Goal: Information Seeking & Learning: Learn about a topic

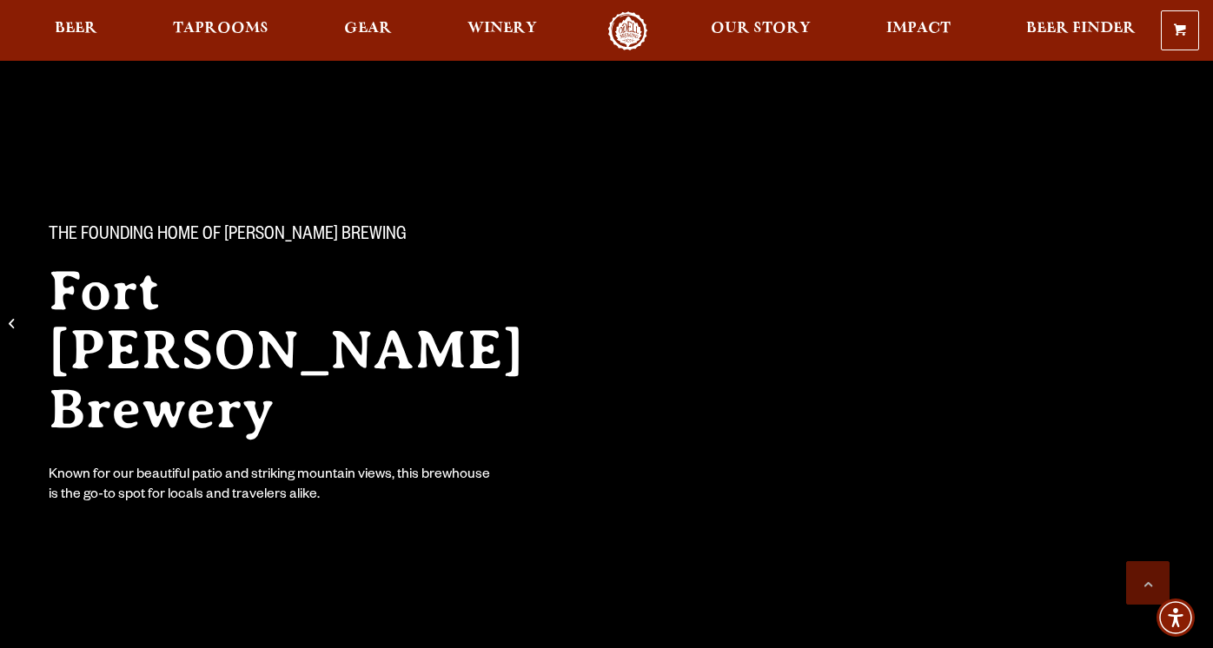
scroll to position [3451, 0]
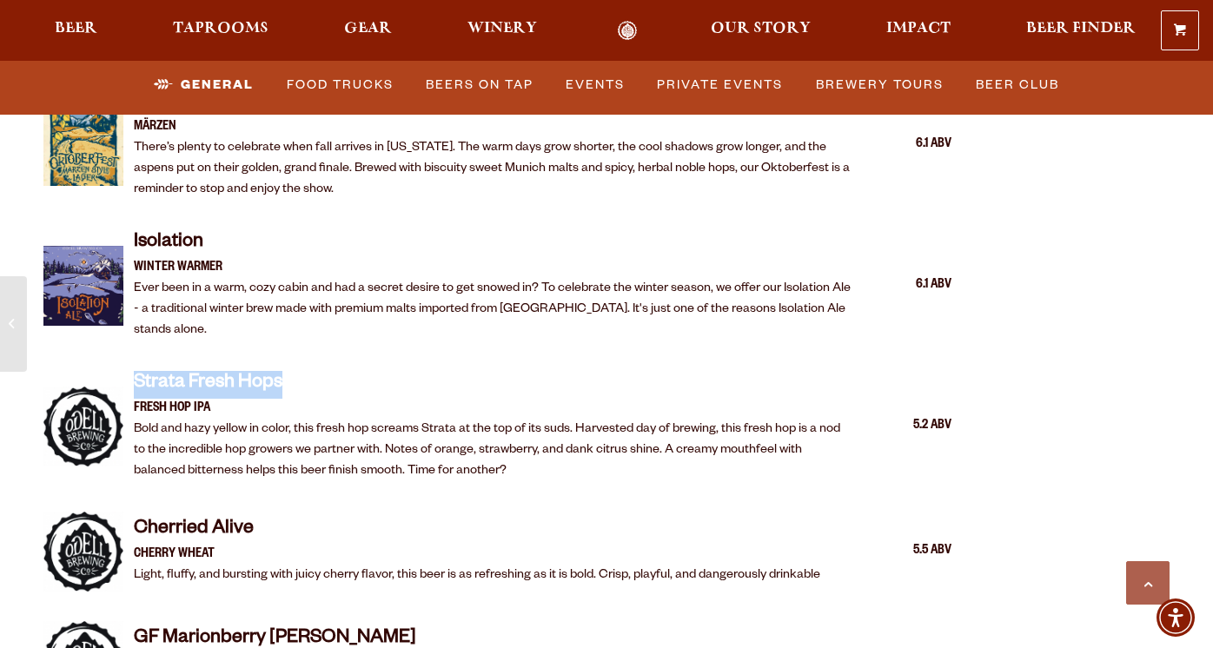
drag, startPoint x: 335, startPoint y: 340, endPoint x: 123, endPoint y: 334, distance: 212.0
click at [123, 360] on div "Strata Fresh Hops Fresh Hop IPA Bold and hazy yellow in color, this fresh hop s…" at bounding box center [497, 426] width 908 height 132
click at [674, 360] on div "Strata Fresh Hops Fresh Hop IPA Bold and hazy yellow in color, this fresh hop s…" at bounding box center [497, 426] width 908 height 132
drag, startPoint x: 236, startPoint y: 392, endPoint x: 322, endPoint y: 393, distance: 86.0
click at [322, 420] on p "Bold and hazy yellow in color, this fresh hop screams Strata at the top of its …" at bounding box center [494, 451] width 720 height 63
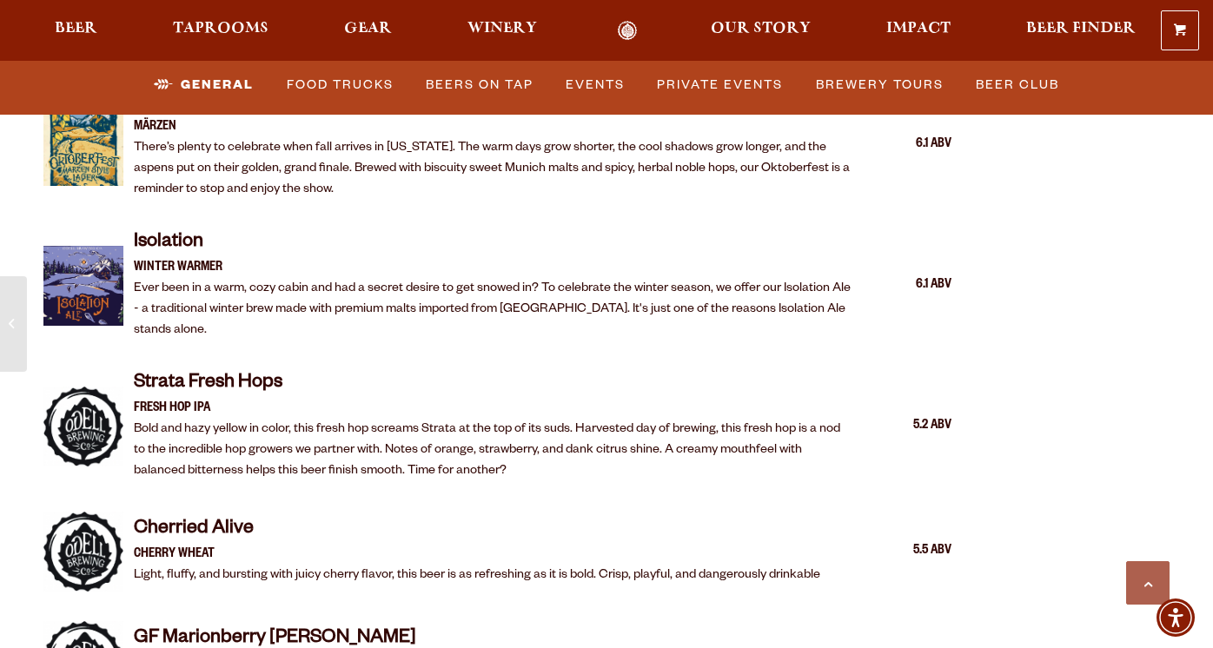
click at [429, 420] on p "Bold and hazy yellow in color, this fresh hop screams Strata at the top of its …" at bounding box center [494, 451] width 720 height 63
